Goal: Task Accomplishment & Management: Complete application form

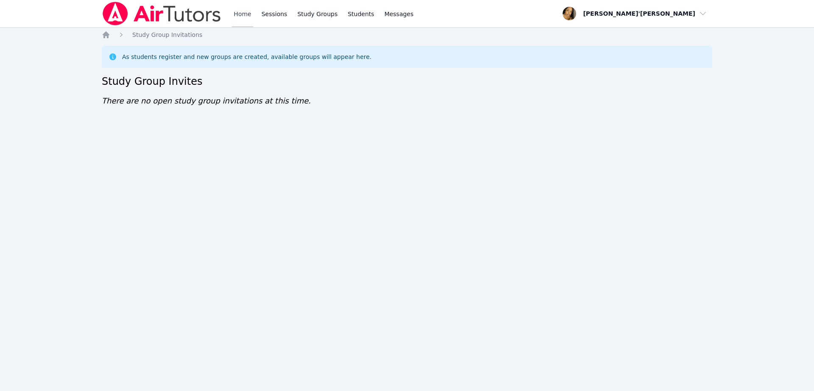
click at [240, 16] on link "Home" at bounding box center [242, 13] width 21 height 27
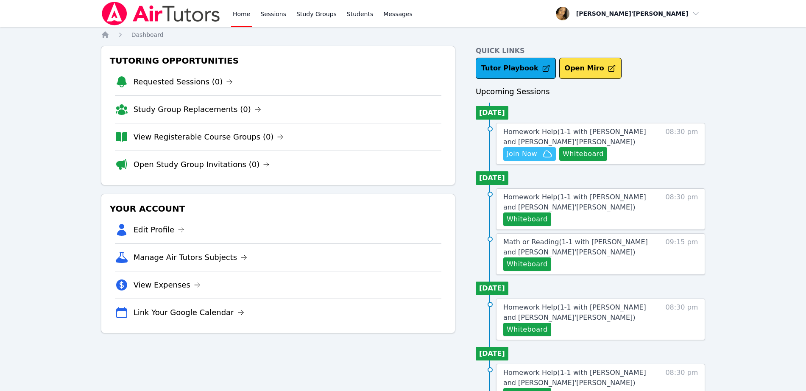
click at [528, 153] on span "Join Now" at bounding box center [521, 154] width 31 height 10
click at [521, 153] on span "Join Now" at bounding box center [521, 154] width 31 height 10
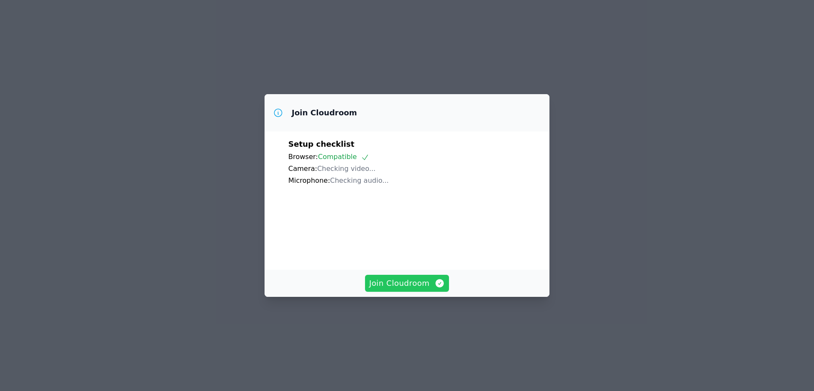
click at [407, 289] on span "Join Cloudroom" at bounding box center [407, 283] width 76 height 12
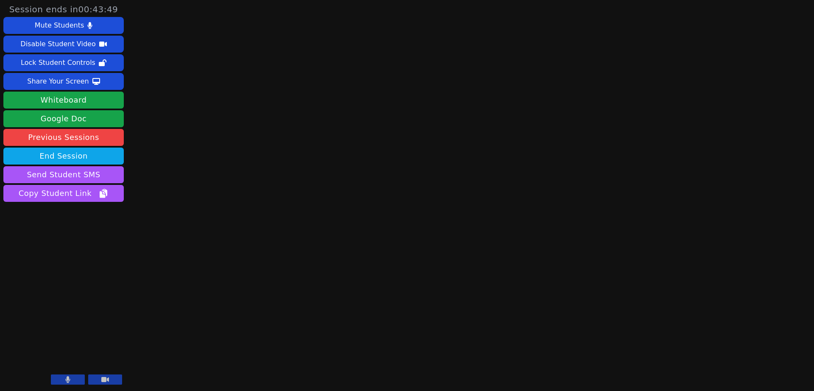
click at [67, 376] on icon at bounding box center [68, 379] width 5 height 7
click at [245, 124] on div "Session ends in 00:43:32 Mute Students Disable Student Video Lock Student Contr…" at bounding box center [407, 195] width 814 height 391
click at [640, 203] on div "Session ends in 00:43:10 Mute Students Disable Student Video Lock Student Contr…" at bounding box center [407, 195] width 814 height 391
click at [694, 186] on div "Session ends in 00:43:08 Mute Students Disable Student Video Lock Student Contr…" at bounding box center [407, 195] width 814 height 391
drag, startPoint x: 675, startPoint y: 282, endPoint x: 684, endPoint y: 299, distance: 19.1
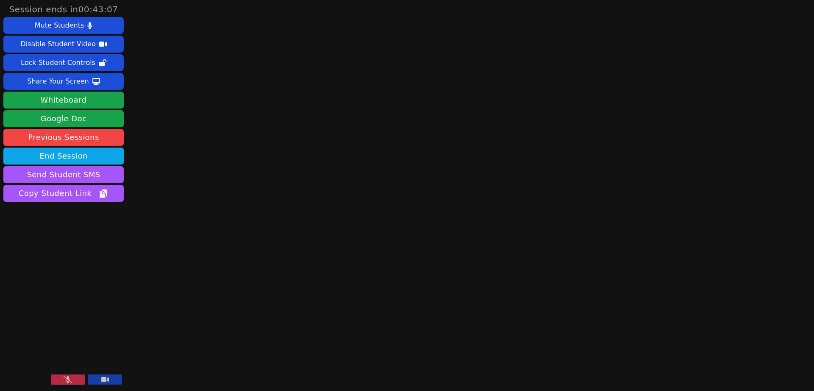
click at [676, 288] on div "Session ends in 00:43:07 Mute Students Disable Student Video Lock Student Contr…" at bounding box center [407, 195] width 814 height 391
click at [232, 203] on div "Session ends in 00:42:53 Mute Students Disable Student Video Lock Student Contr…" at bounding box center [407, 195] width 814 height 391
click at [637, 253] on div "Session ends in 00:41:50 Mute Students Disable Student Video Lock Student Contr…" at bounding box center [407, 195] width 814 height 391
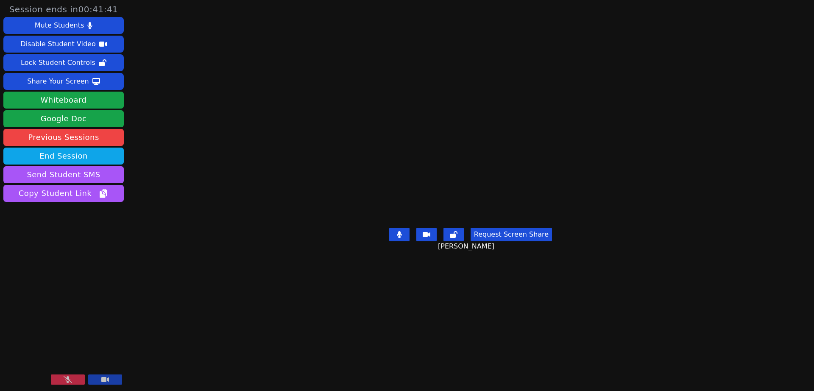
click at [77, 381] on button at bounding box center [68, 379] width 34 height 10
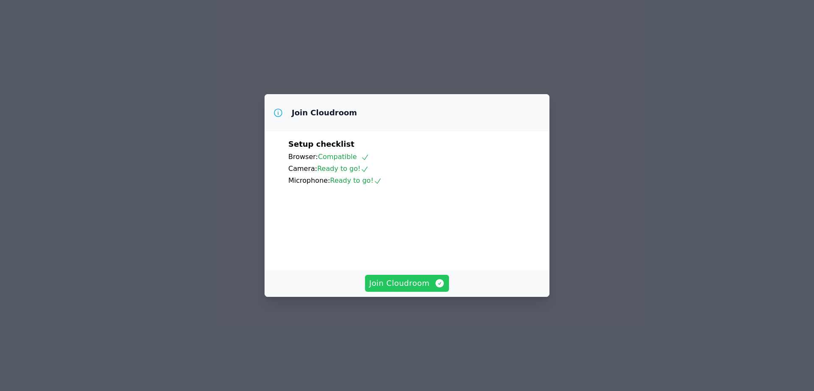
click at [410, 289] on span "Join Cloudroom" at bounding box center [407, 283] width 76 height 12
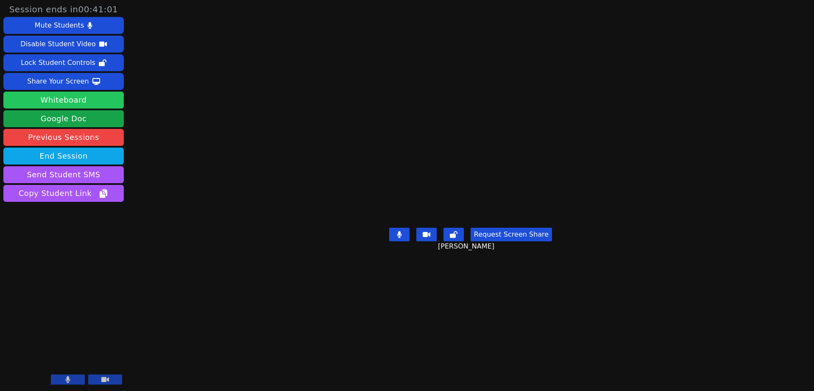
click at [91, 102] on button "Whiteboard" at bounding box center [63, 100] width 120 height 17
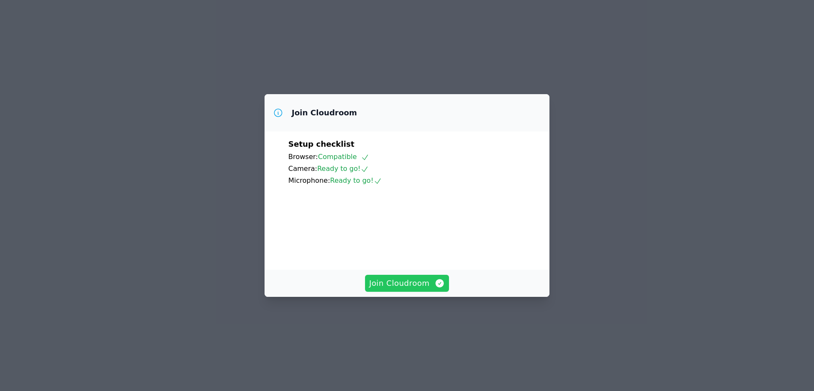
click at [408, 289] on span "Join Cloudroom" at bounding box center [407, 283] width 76 height 12
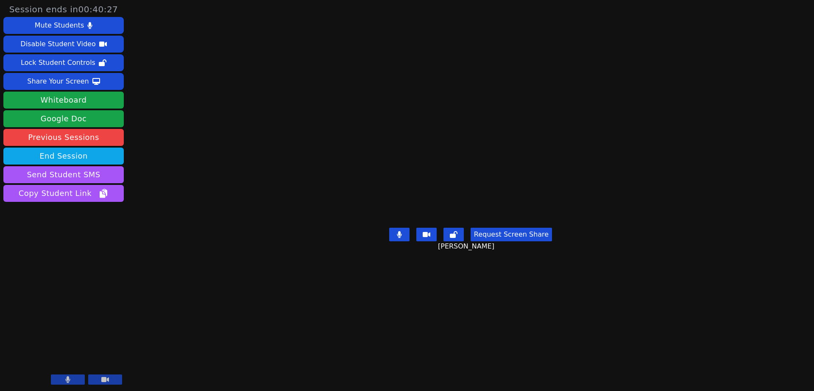
click at [156, 150] on div "Session ends in 00:40:27 Mute Students Disable Student Video Lock Student Contr…" at bounding box center [407, 195] width 814 height 391
click at [302, 78] on main "Ethan Uzzan Request Screen Share Ethan Uzzan" at bounding box center [470, 195] width 337 height 391
click at [71, 82] on div "Share Your Screen" at bounding box center [58, 82] width 62 height 14
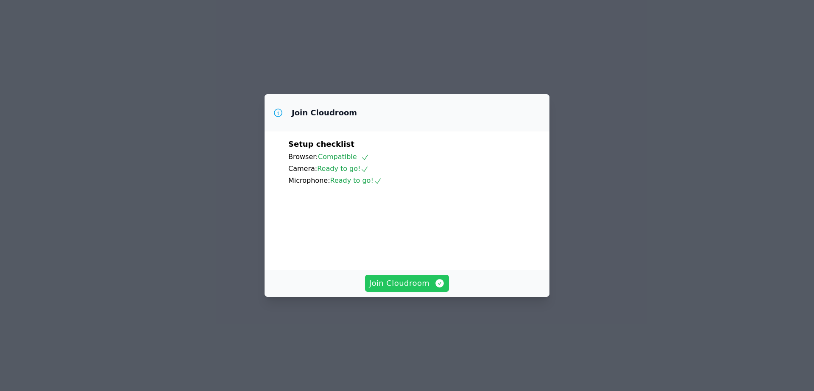
click at [395, 289] on span "Join Cloudroom" at bounding box center [407, 283] width 76 height 12
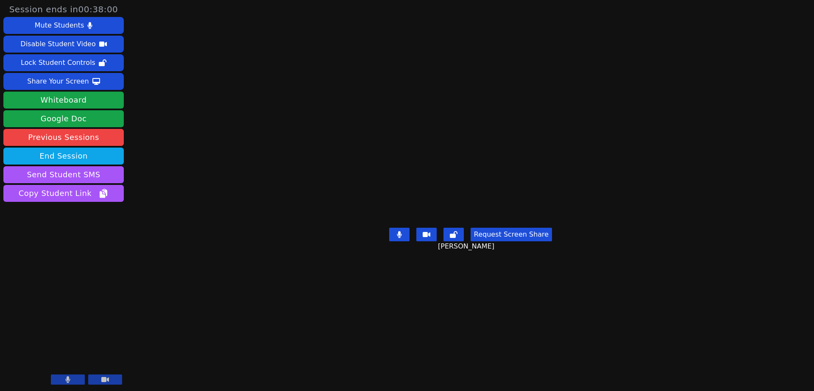
click at [142, 202] on div "Session ends in 00:38:00 Mute Students Disable Student Video Lock Student Contr…" at bounding box center [407, 195] width 814 height 391
click at [52, 81] on div "Share Your Screen" at bounding box center [58, 82] width 62 height 14
click at [107, 380] on icon at bounding box center [105, 379] width 8 height 5
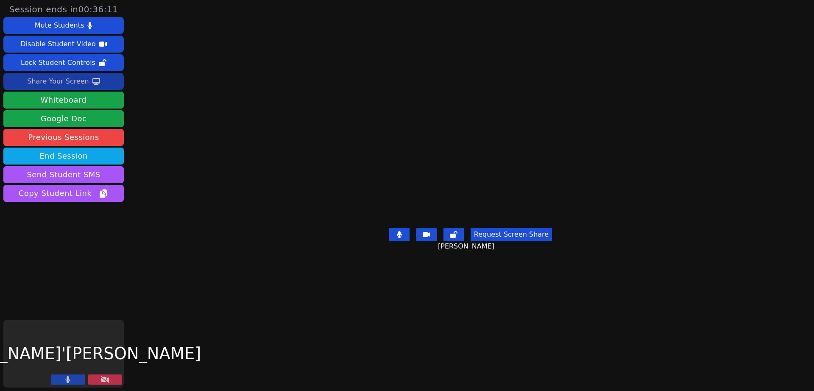
click at [106, 381] on icon at bounding box center [105, 379] width 8 height 7
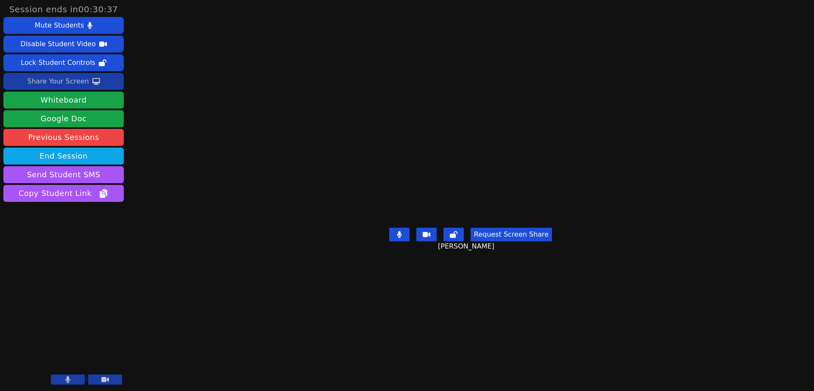
click at [749, 227] on div "Session ends in 00:30:37 Mute Students Disable Student Video Lock Student Contr…" at bounding box center [407, 195] width 814 height 391
click at [52, 82] on div "Share Your Screen" at bounding box center [58, 82] width 62 height 14
click at [534, 133] on video at bounding box center [470, 179] width 127 height 92
click at [738, 264] on div "Session ends in 00:06:45 Mute Students Disable Student Video Lock Student Contr…" at bounding box center [407, 195] width 814 height 391
click at [738, 264] on div "Session ends in 00:06:44 Mute Students Disable Student Video Lock Student Contr…" at bounding box center [407, 195] width 814 height 391
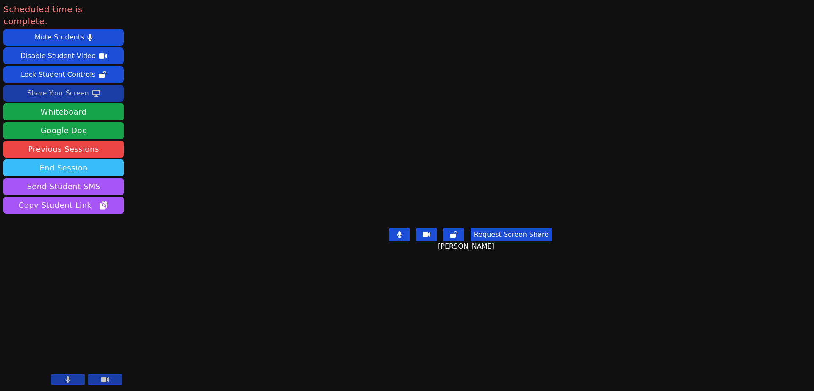
click at [100, 159] on button "End Session" at bounding box center [63, 167] width 120 height 17
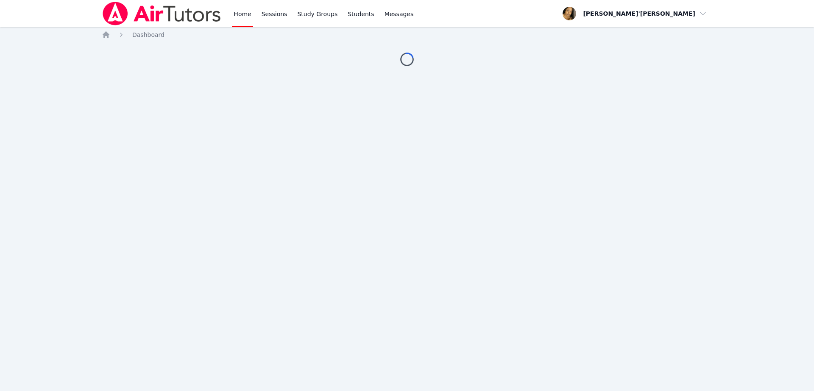
click at [177, 70] on div "Home Dashboard Loading..." at bounding box center [407, 57] width 610 height 53
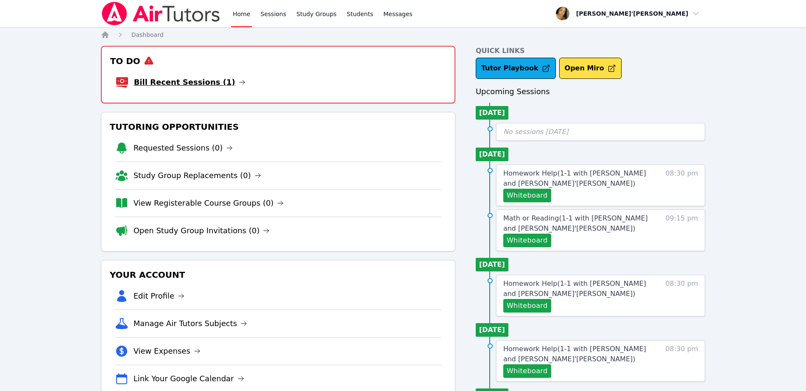
click at [178, 81] on link "Bill Recent Sessions (1)" at bounding box center [189, 82] width 111 height 12
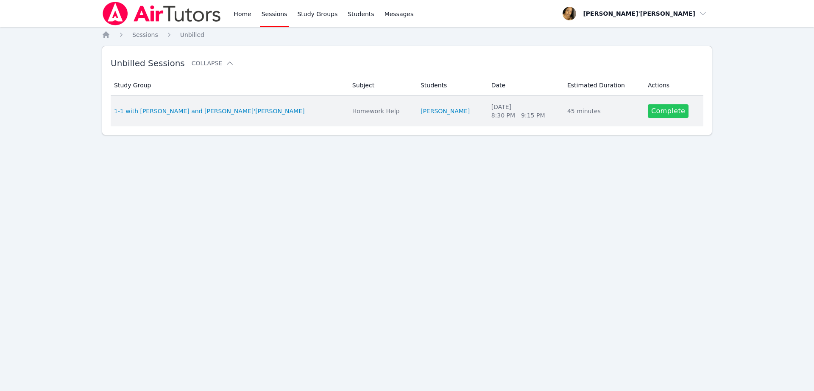
click at [654, 110] on link "Complete" at bounding box center [668, 111] width 41 height 14
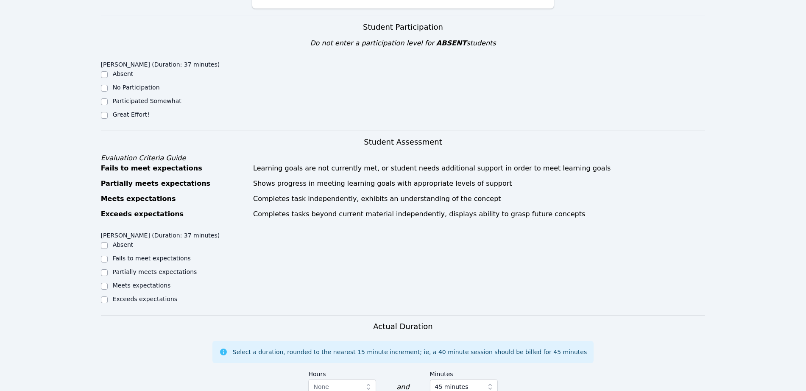
scroll to position [212, 0]
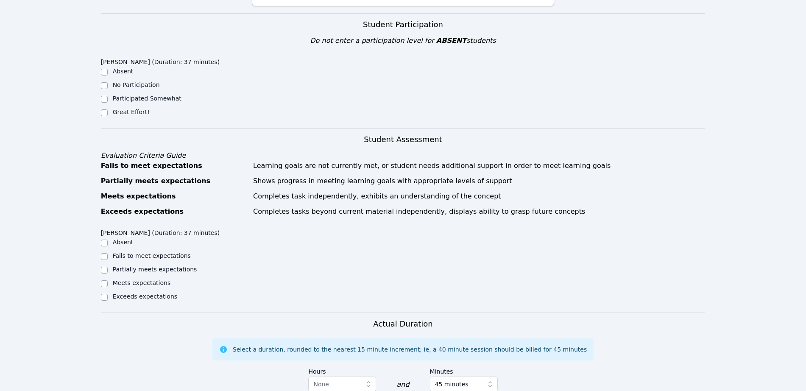
click at [132, 108] on label "Great Effort!" at bounding box center [131, 111] width 37 height 7
click at [108, 109] on input "Great Effort!" at bounding box center [104, 112] width 7 height 7
checkbox input "true"
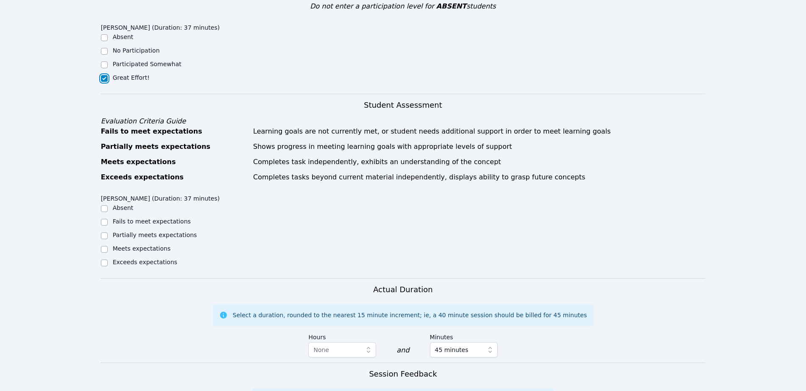
scroll to position [318, 0]
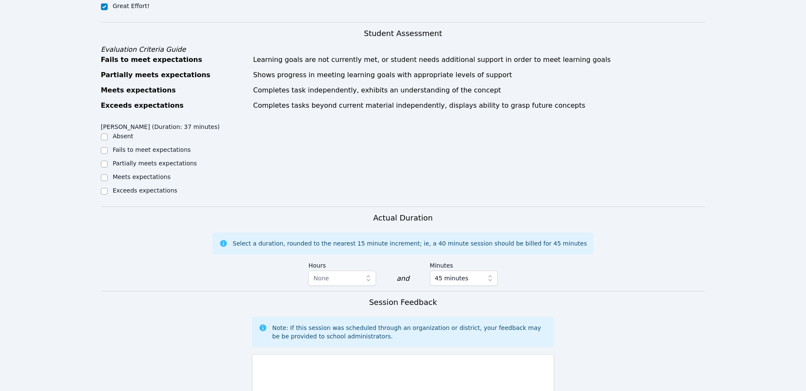
click at [144, 173] on label "Meets expectations" at bounding box center [142, 176] width 58 height 7
click at [108, 174] on input "Meets expectations" at bounding box center [104, 177] width 7 height 7
checkbox input "true"
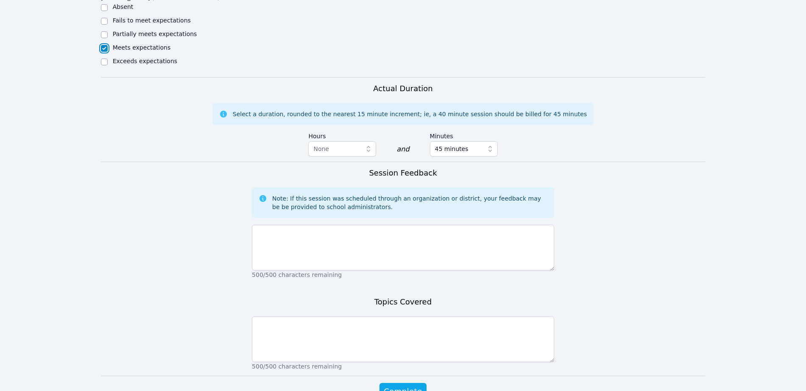
scroll to position [477, 0]
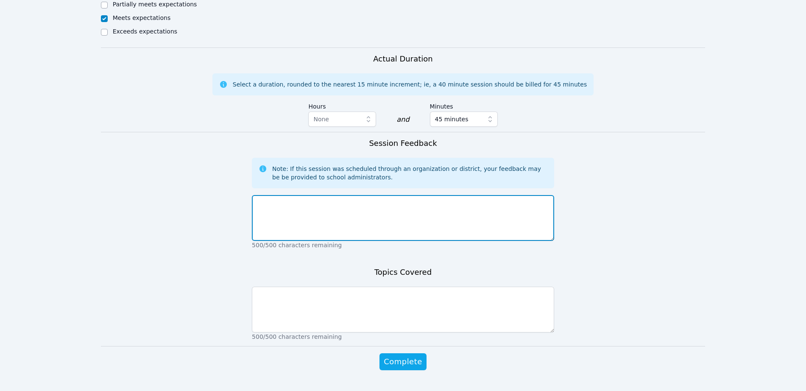
click at [365, 208] on textarea at bounding box center [403, 218] width 302 height 46
type textarea "[PERSON_NAME] did a great job in our session again. He was very engaged!"
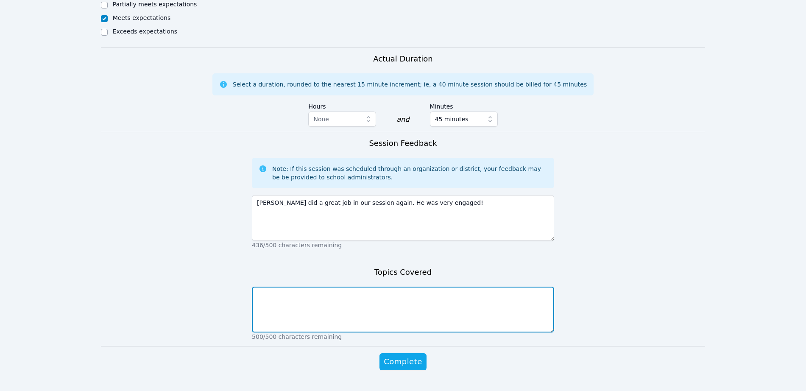
click at [287, 307] on textarea at bounding box center [403, 310] width 302 height 46
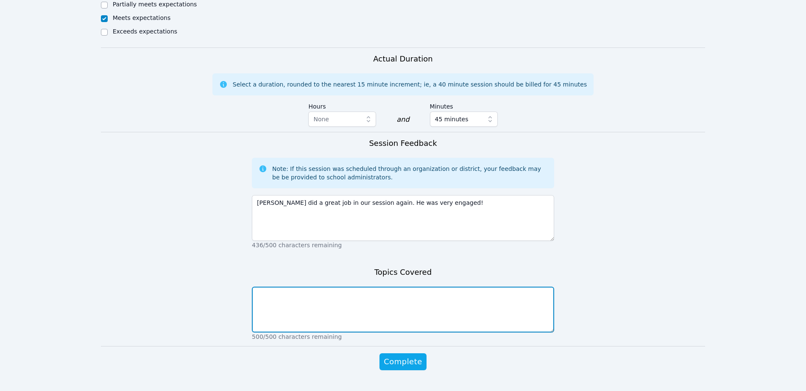
click at [461, 287] on textarea at bounding box center [403, 310] width 302 height 46
type textarea "Book: One of Us is Lying"
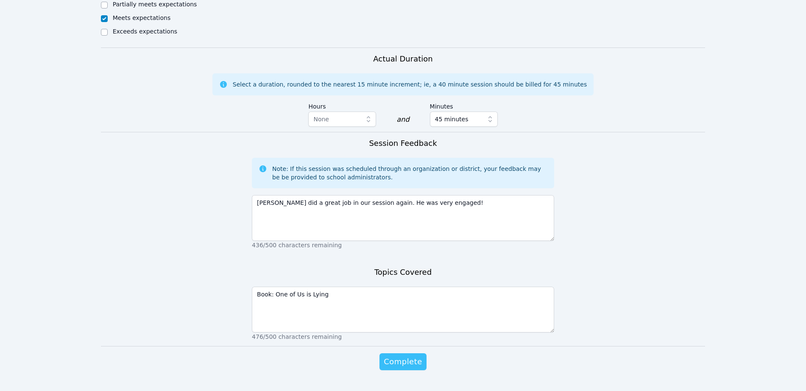
click at [423, 353] on button "Complete" at bounding box center [402, 361] width 47 height 17
